Goal: Find specific page/section: Find specific page/section

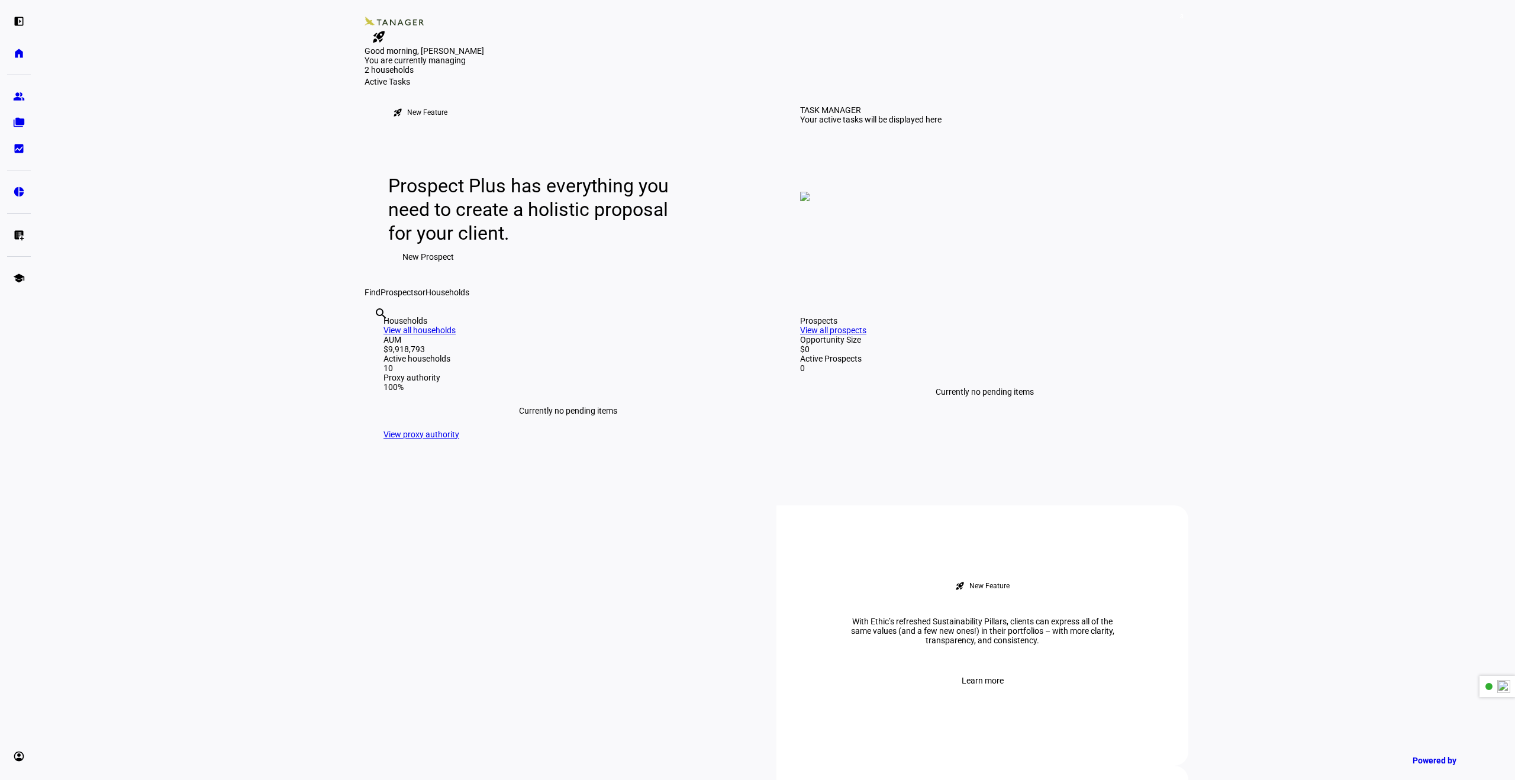
click at [810, 201] on img at bounding box center [804, 196] width 9 height 9
click at [265, 182] on eth-layout-page-content "3 rocket_launch Product Updates The latest features and improvements Powered by…" at bounding box center [776, 390] width 1477 height 780
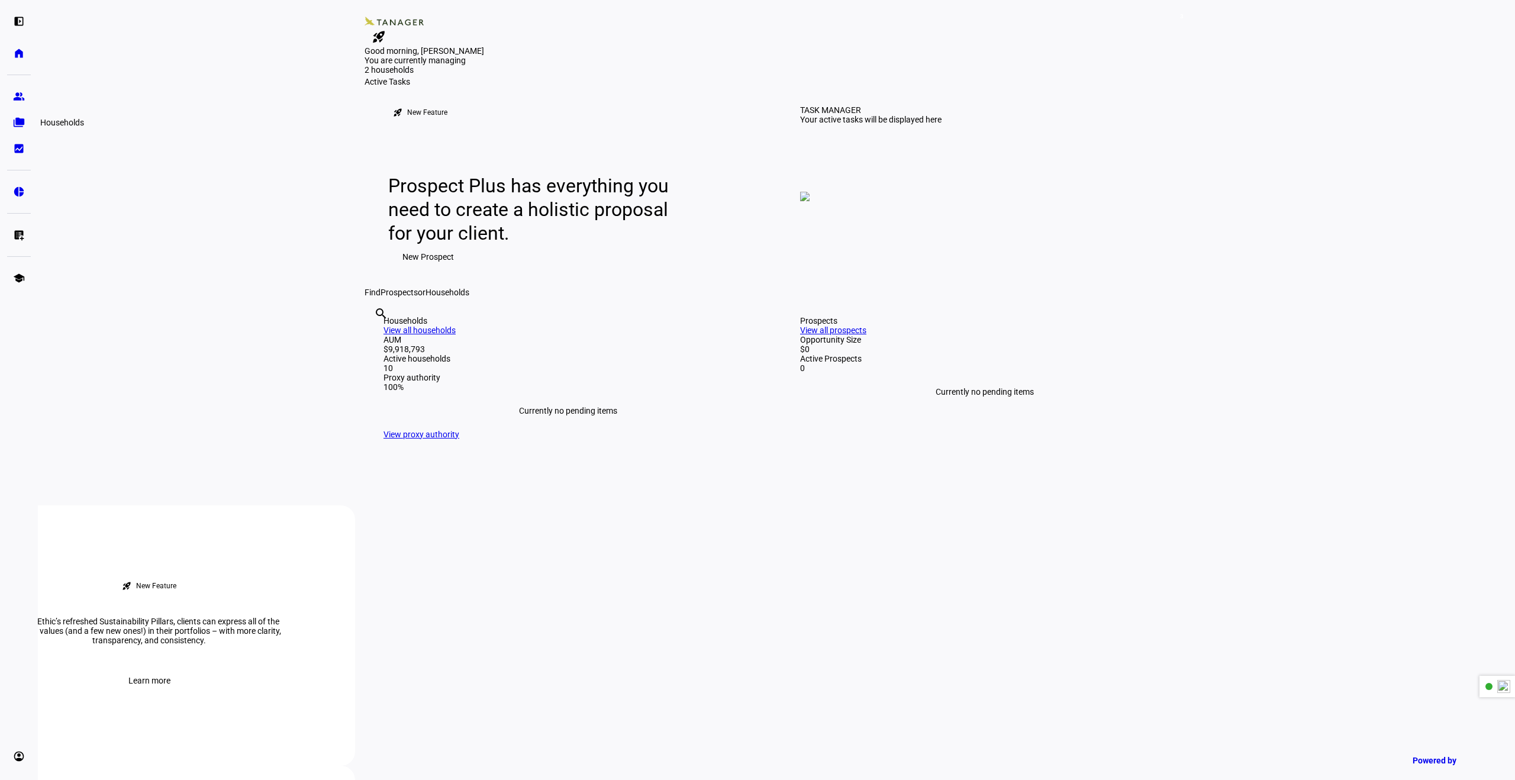
click at [16, 125] on eth-mat-symbol "folder_copy" at bounding box center [19, 123] width 12 height 12
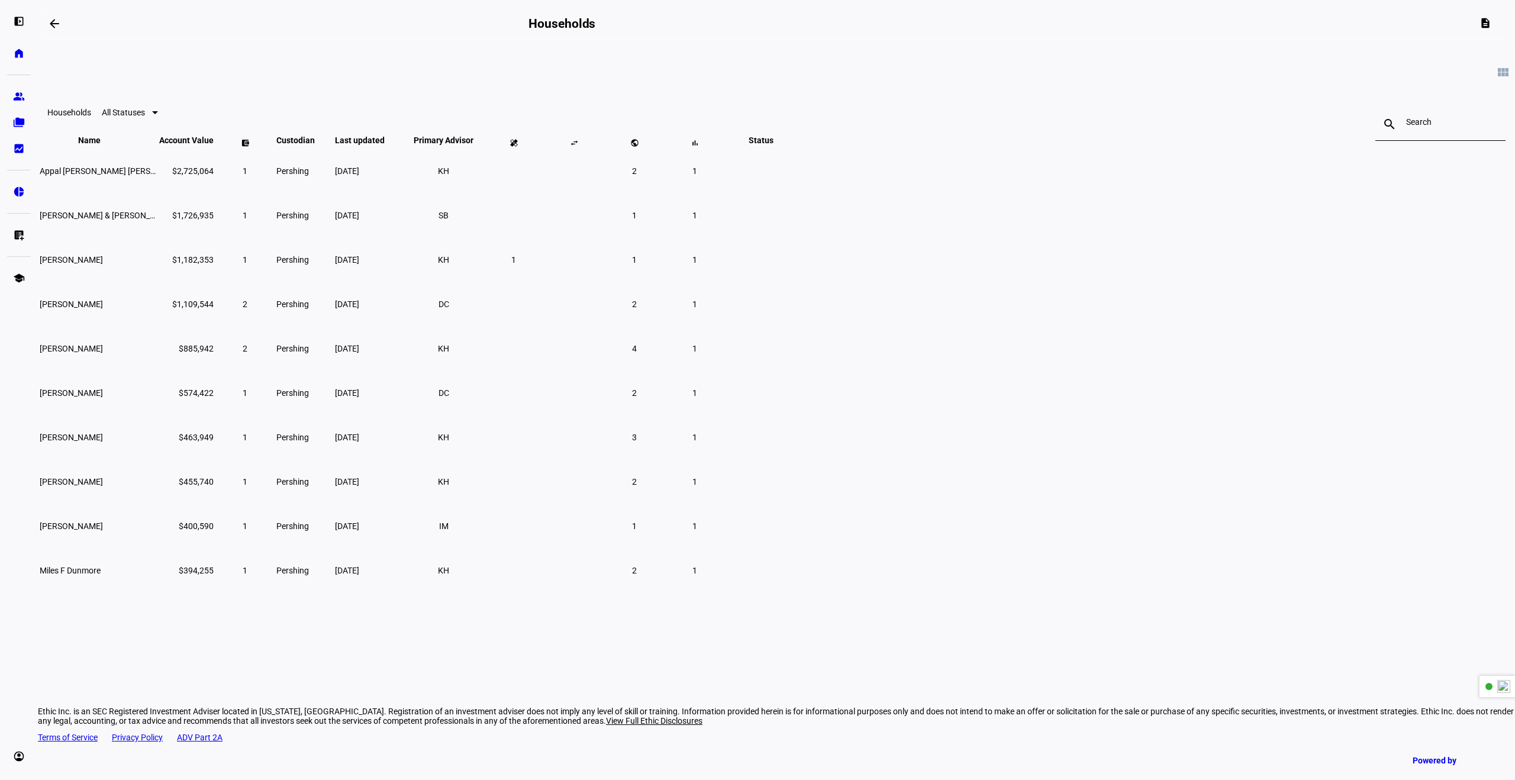
click at [1305, 217] on eth-card-list "view_module Households All Statuses search close Name keyboard_arrow_down keybo…" at bounding box center [776, 320] width 1477 height 546
click at [1406, 125] on input at bounding box center [1440, 121] width 69 height 9
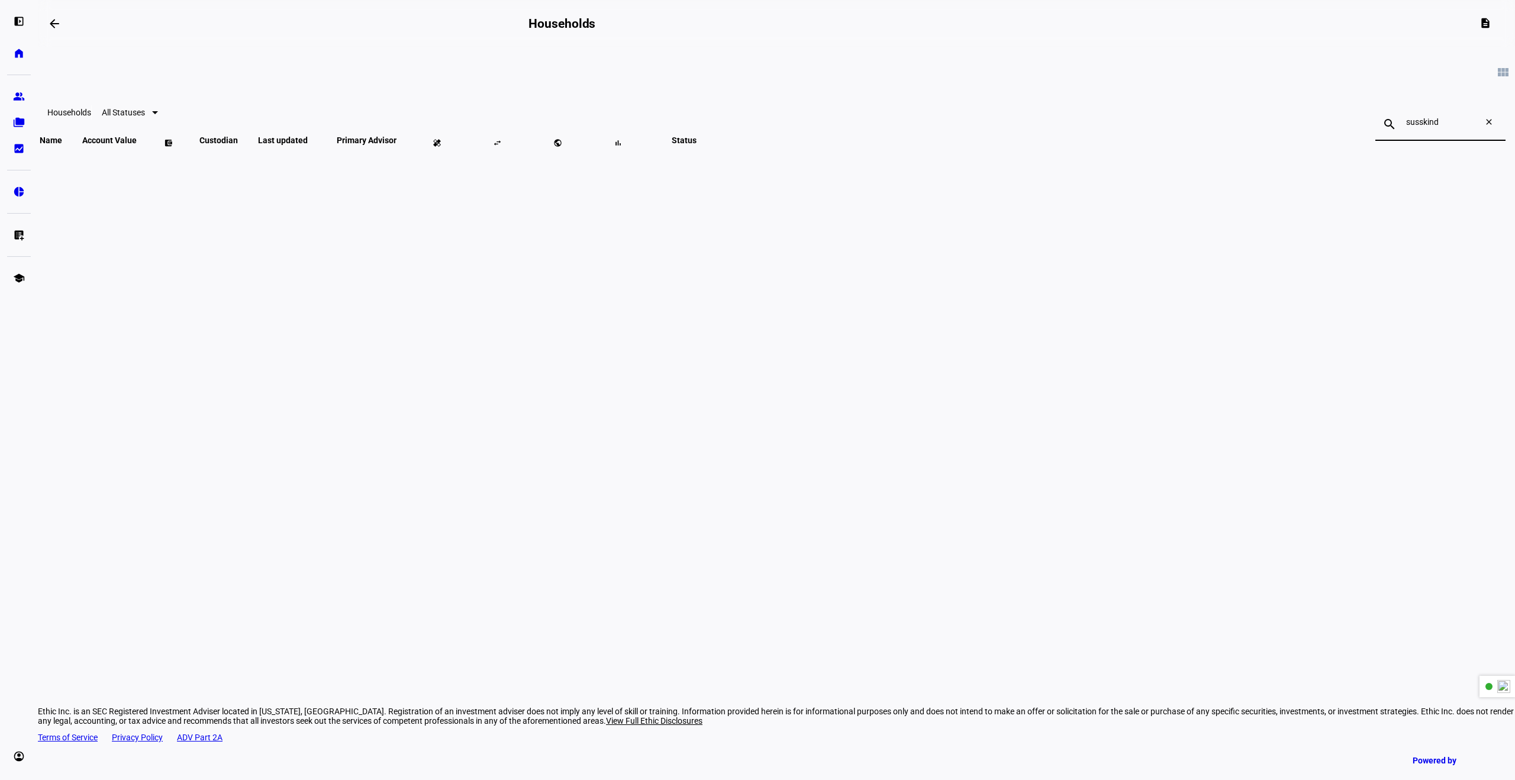
type input "susskind"
click at [1477, 127] on mat-icon "close" at bounding box center [1491, 124] width 28 height 14
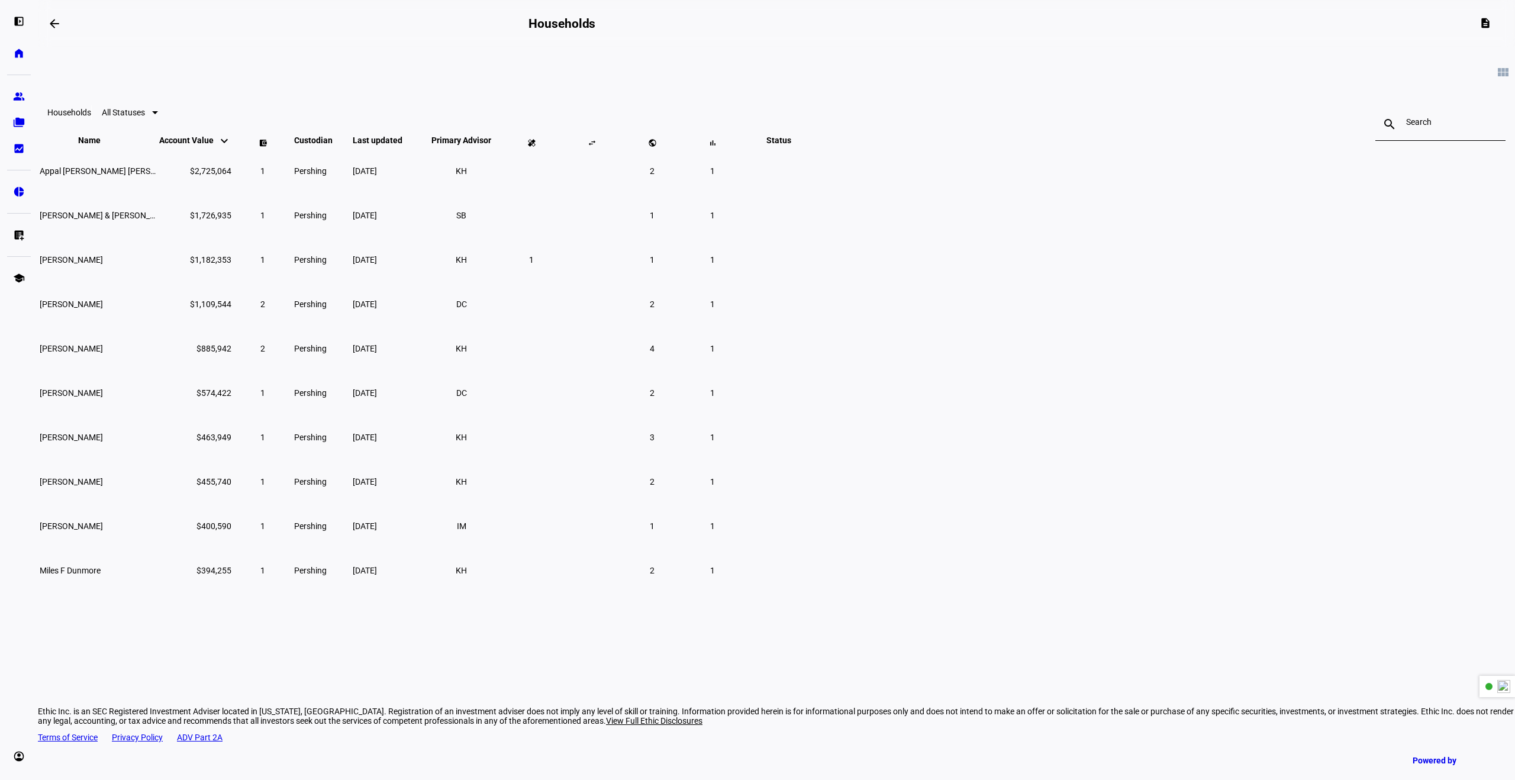
click at [158, 120] on div at bounding box center [151, 112] width 13 height 14
click at [297, 147] on div at bounding box center [757, 390] width 1515 height 780
click at [22, 50] on eth-mat-symbol "home" at bounding box center [19, 53] width 12 height 12
